Goal: Navigation & Orientation: Find specific page/section

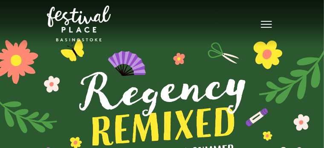
click at [277, 25] on button "Toggle navigation" at bounding box center [266, 23] width 21 height 12
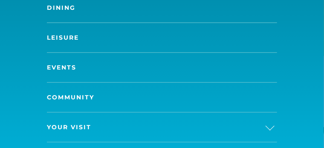
scroll to position [192, 0]
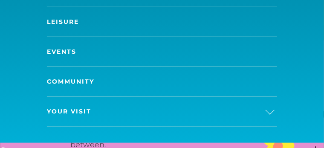
click at [47, 112] on span "Your Visit" at bounding box center [69, 111] width 44 height 9
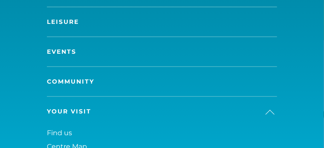
scroll to position [277, 0]
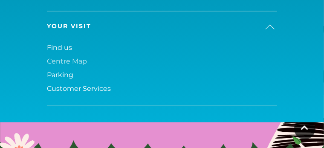
click at [47, 60] on span "Centre Map" at bounding box center [67, 61] width 40 height 8
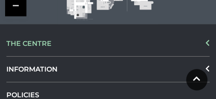
scroll to position [205, 0]
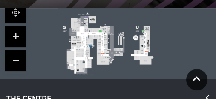
click at [11, 33] on link at bounding box center [15, 36] width 21 height 21
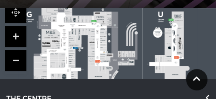
click at [11, 33] on link at bounding box center [15, 36] width 21 height 21
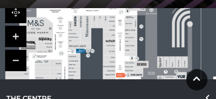
drag, startPoint x: 61, startPoint y: 52, endPoint x: 93, endPoint y: 52, distance: 31.2
click at [93, 52] on icon at bounding box center [93, 51] width 4 height 4
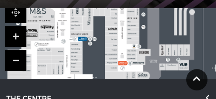
drag, startPoint x: 76, startPoint y: 40, endPoint x: 77, endPoint y: 30, distance: 10.0
click at [78, 30] on rect at bounding box center [76, 28] width 12 height 3
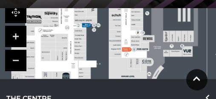
drag, startPoint x: 69, startPoint y: 56, endPoint x: 73, endPoint y: 43, distance: 13.8
click at [73, 43] on polygon at bounding box center [81, 34] width 138 height 160
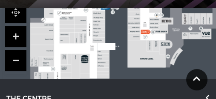
drag, startPoint x: 43, startPoint y: 42, endPoint x: 62, endPoint y: 25, distance: 25.4
click at [62, 25] on rect at bounding box center [67, 26] width 15 height 4
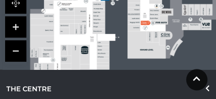
scroll to position [219, 0]
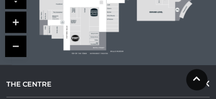
drag, startPoint x: 60, startPoint y: 47, endPoint x: 72, endPoint y: 3, distance: 46.3
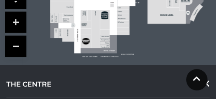
drag, startPoint x: 76, startPoint y: 25, endPoint x: 85, endPoint y: 42, distance: 19.1
click at [85, 42] on icon at bounding box center [86, 41] width 8 height 7
click at [72, 24] on icon at bounding box center [73, 25] width 4 height 4
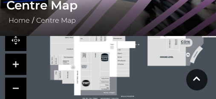
scroll to position [177, 0]
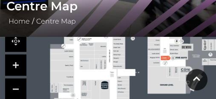
drag, startPoint x: 105, startPoint y: 43, endPoint x: 105, endPoint y: 70, distance: 26.5
click at [105, 70] on polygon at bounding box center [119, 43] width 138 height 160
